Goal: Information Seeking & Learning: Learn about a topic

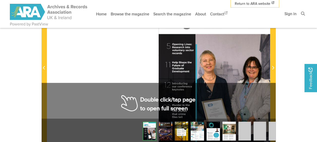
scroll to position [126, 0]
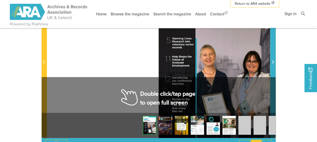
click at [272, 66] on span "Next Page" at bounding box center [272, 59] width 5 height 157
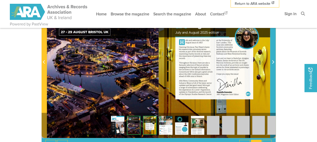
click at [272, 66] on span "Next Page" at bounding box center [272, 59] width 5 height 157
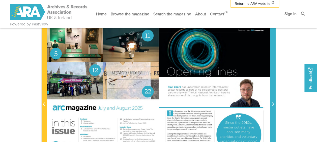
scroll to position [101, 0]
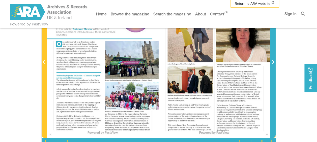
scroll to position [101, 0]
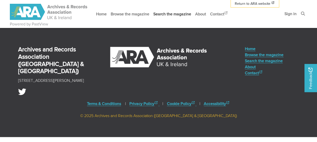
scroll to position [301, 0]
